Goal: Register for event/course

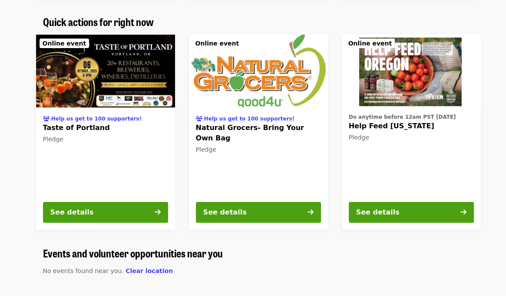
scroll to position [524, 0]
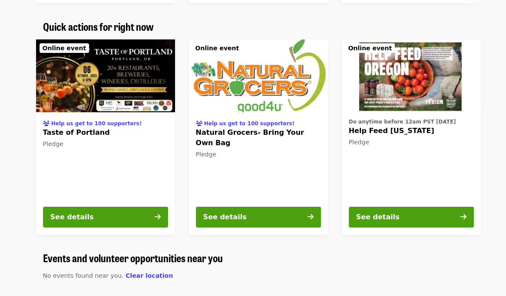
click at [274, 104] on img at bounding box center [258, 75] width 139 height 73
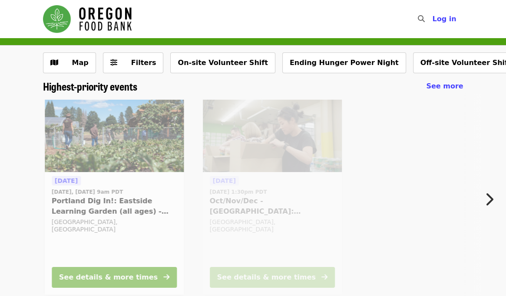
scroll to position [524, 0]
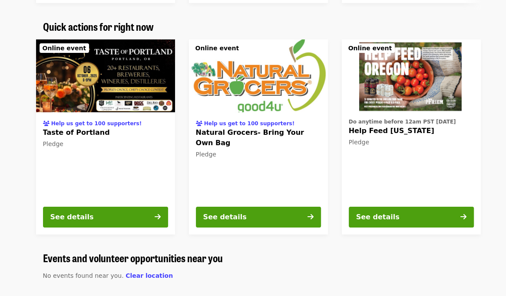
click at [414, 97] on img at bounding box center [411, 75] width 139 height 73
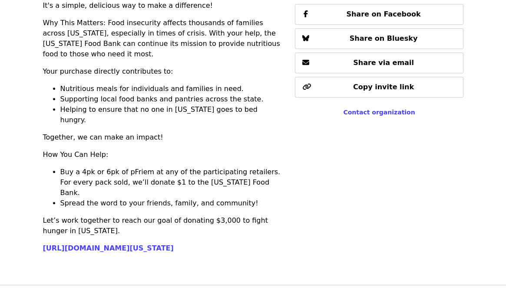
scroll to position [366, 0]
click at [166, 244] on link "https://www.pfriembeer.com/feed-oregon" at bounding box center [108, 248] width 131 height 8
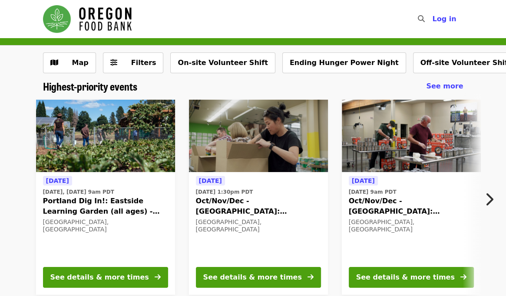
scroll to position [62, 0]
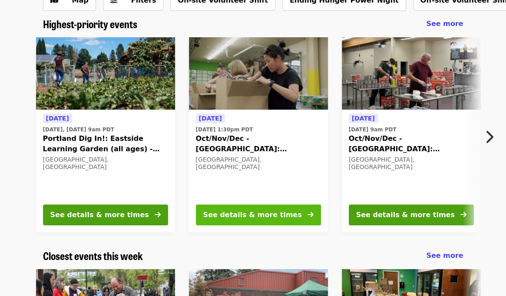
click at [243, 211] on div "See details & more times" at bounding box center [252, 215] width 99 height 10
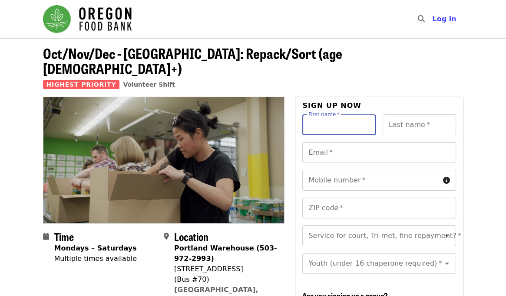
click at [335, 115] on input "First name   *" at bounding box center [338, 125] width 73 height 21
type input "*****"
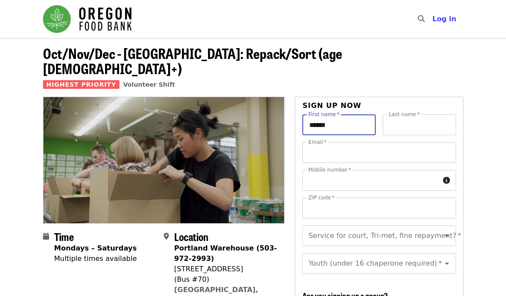
type input "********"
type input "**********"
type input "*****"
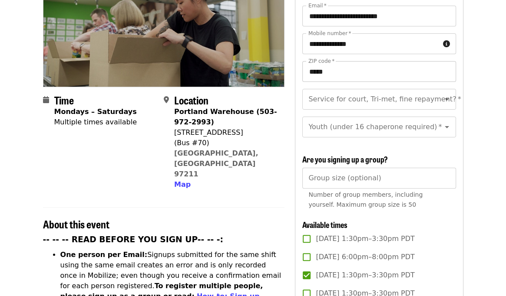
scroll to position [138, 0]
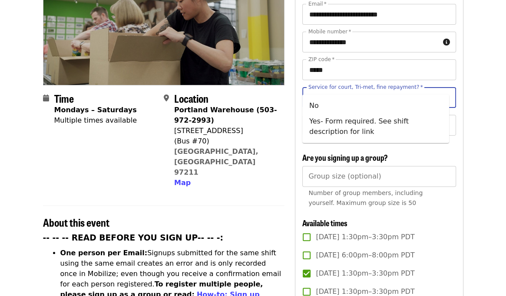
click at [375, 89] on input "Service for court, Tri-met, fine repayment?   *" at bounding box center [368, 97] width 118 height 16
click at [349, 102] on li "No" at bounding box center [375, 106] width 147 height 16
type input "**"
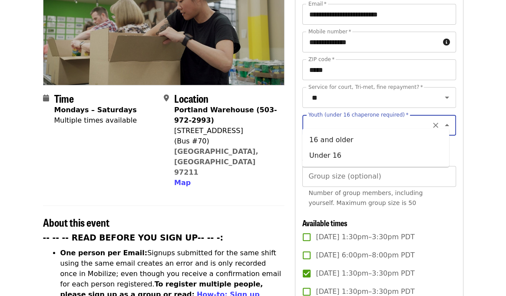
click at [357, 120] on input "Youth (under 16 chaperone required)   *" at bounding box center [368, 125] width 118 height 16
click at [366, 139] on li "16 and older" at bounding box center [375, 140] width 147 height 16
type input "**********"
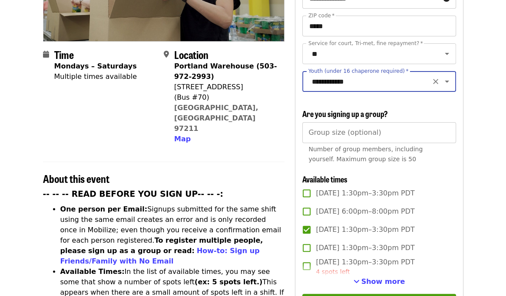
scroll to position [184, 0]
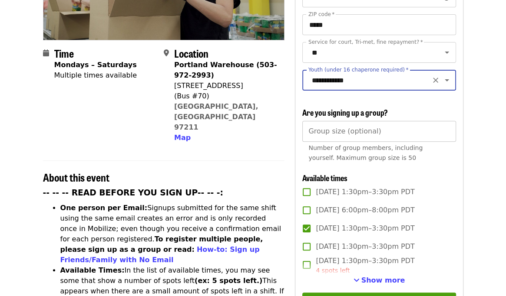
click at [366, 129] on input "Group size (optional)" at bounding box center [378, 131] width 153 height 21
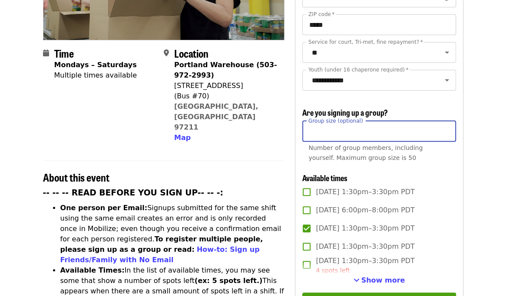
click at [431, 129] on input "Group size (optional)" at bounding box center [378, 131] width 153 height 21
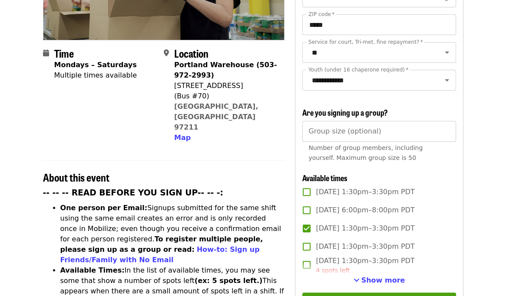
click at [438, 157] on div "Number of group members, including yourself. Maximum group size is 50" at bounding box center [378, 153] width 141 height 20
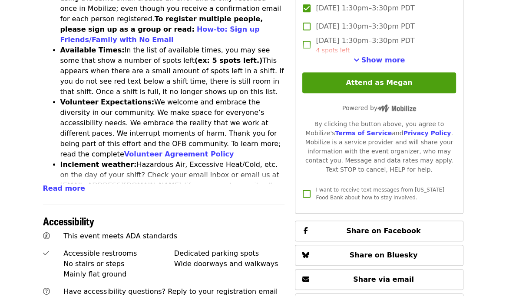
scroll to position [401, 0]
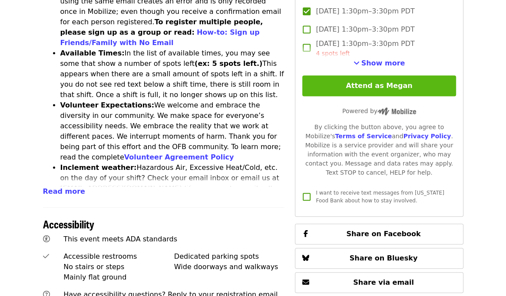
click at [407, 83] on button "Attend as Megan" at bounding box center [378, 86] width 153 height 21
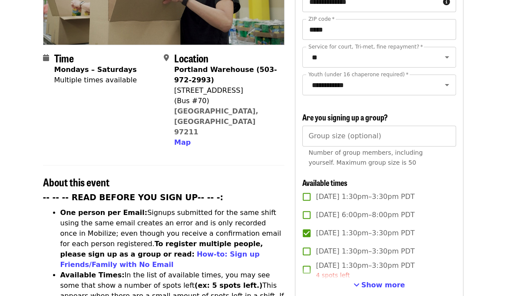
scroll to position [180, 0]
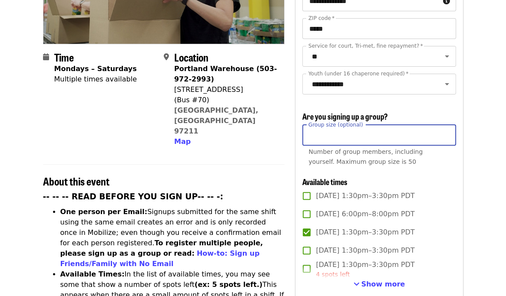
click at [382, 137] on input "Group size (optional)" at bounding box center [378, 135] width 153 height 21
type input "*"
click at [444, 132] on input "*" at bounding box center [378, 135] width 153 height 21
click at [453, 170] on div "**********" at bounding box center [378, 181] width 153 height 493
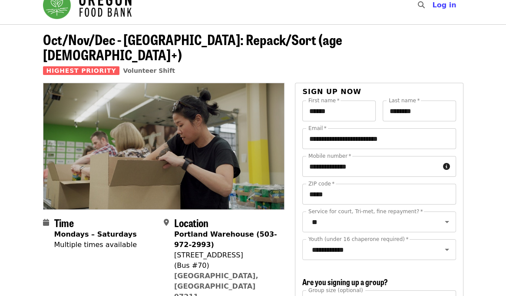
scroll to position [0, 0]
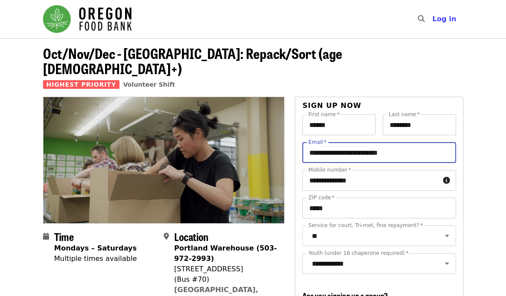
click at [407, 142] on input "**********" at bounding box center [378, 152] width 153 height 21
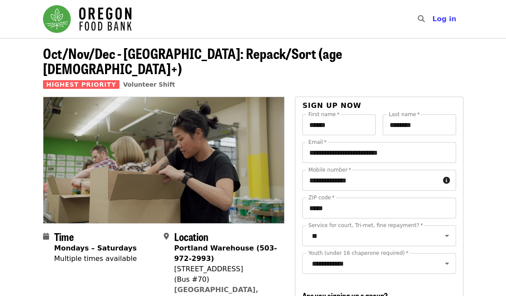
click at [406, 64] on header "Oct/Nov/Dec - [GEOGRAPHIC_DATA]: Repack/Sort (age [DEMOGRAPHIC_DATA]+) Highest …" at bounding box center [253, 71] width 420 height 51
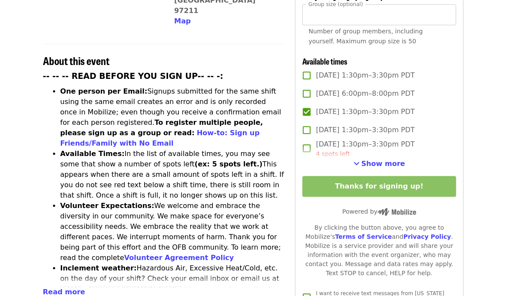
scroll to position [302, 0]
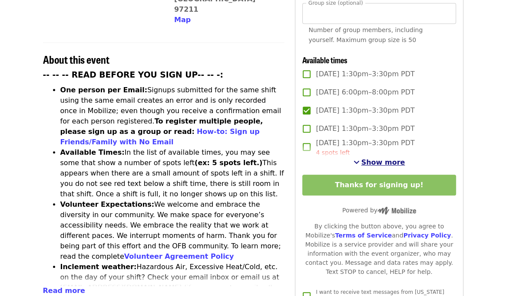
click at [386, 159] on span "Show more" at bounding box center [383, 162] width 44 height 8
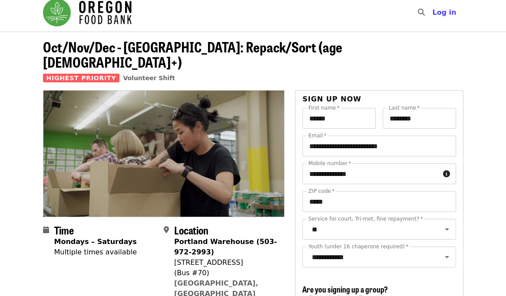
scroll to position [0, 0]
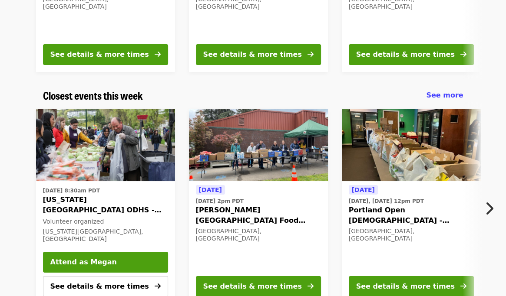
scroll to position [218, 0]
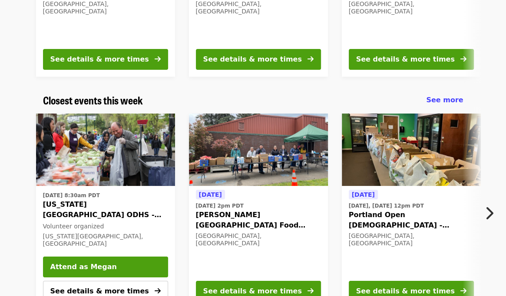
click at [133, 177] on img "Oregon City ODHS - Free Food Market" at bounding box center [105, 150] width 139 height 73
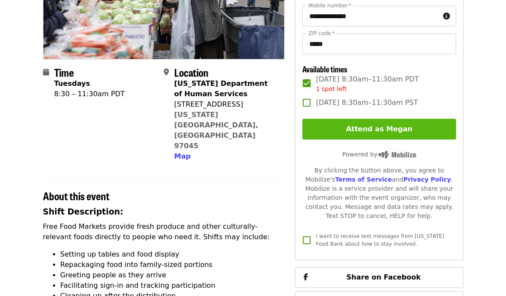
scroll to position [159, 0]
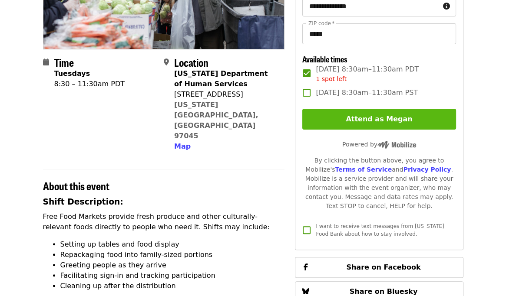
click at [378, 116] on button "Attend as Megan" at bounding box center [378, 119] width 153 height 21
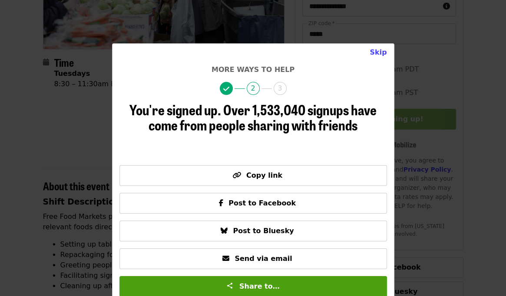
scroll to position [4, 0]
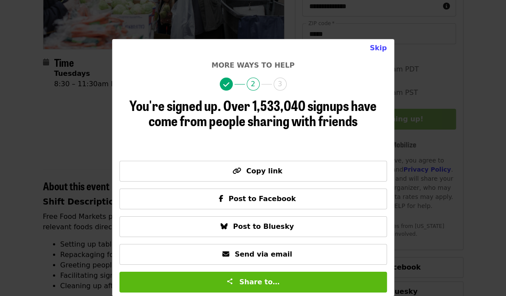
click at [269, 281] on span "Share to…" at bounding box center [259, 282] width 40 height 8
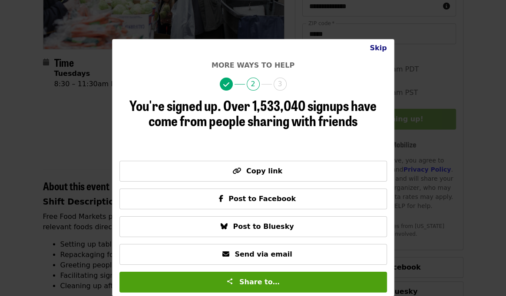
click at [379, 47] on button "Skip" at bounding box center [377, 47] width 31 height 17
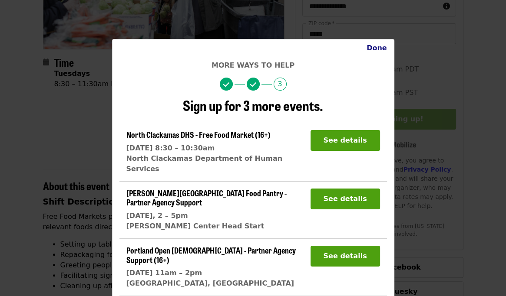
click at [379, 47] on button "Done" at bounding box center [376, 47] width 34 height 17
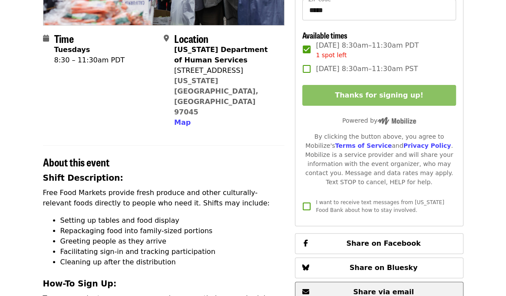
scroll to position [0, 0]
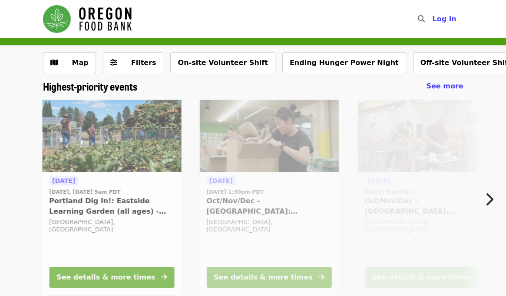
scroll to position [218, 0]
